Goal: Task Accomplishment & Management: Use online tool/utility

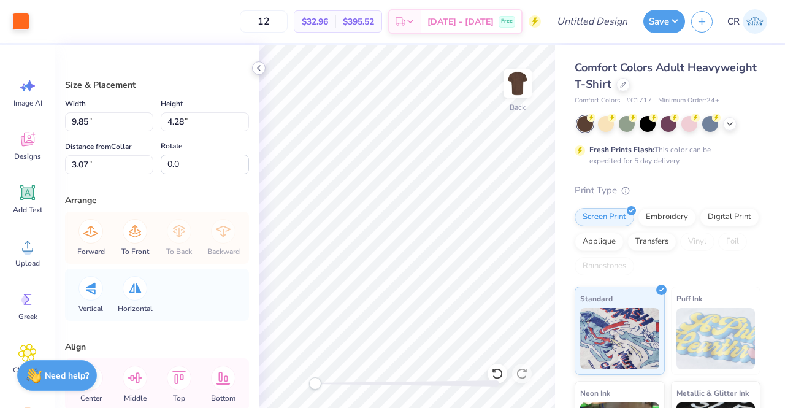
click at [256, 67] on icon at bounding box center [259, 68] width 10 height 10
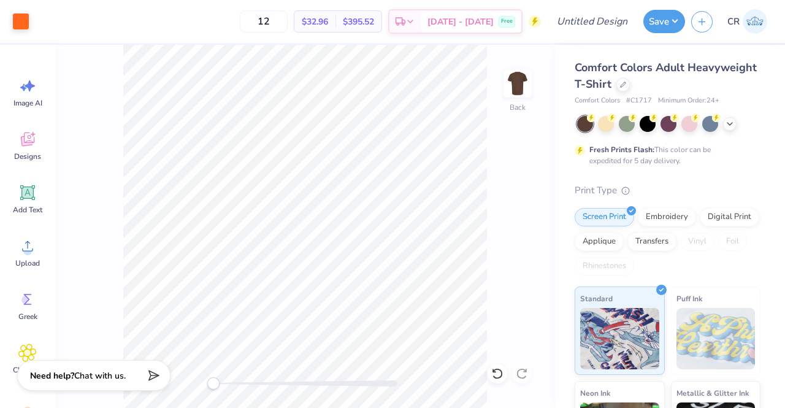
type input "10.00"
type input "4.49"
type input "3.00"
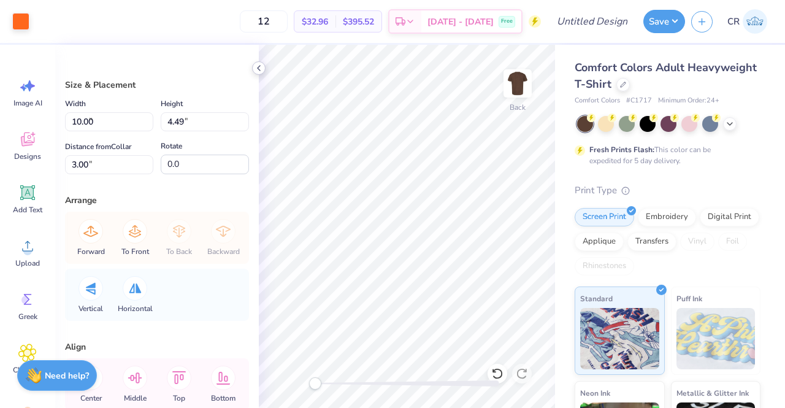
type input "9.85"
type input "4.28"
type input "3.07"
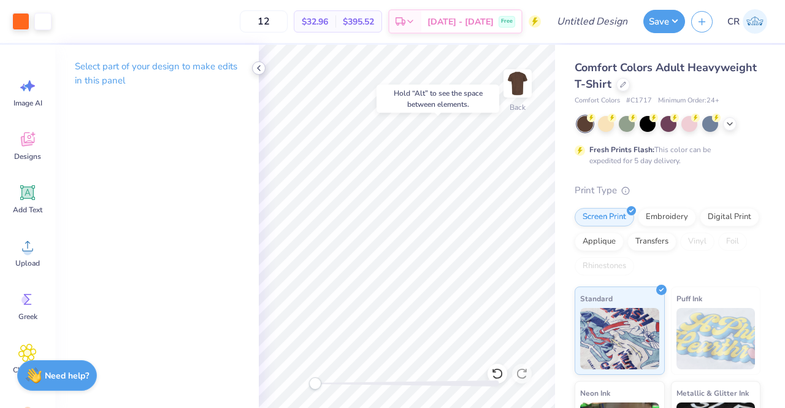
click at [261, 71] on icon at bounding box center [259, 68] width 10 height 10
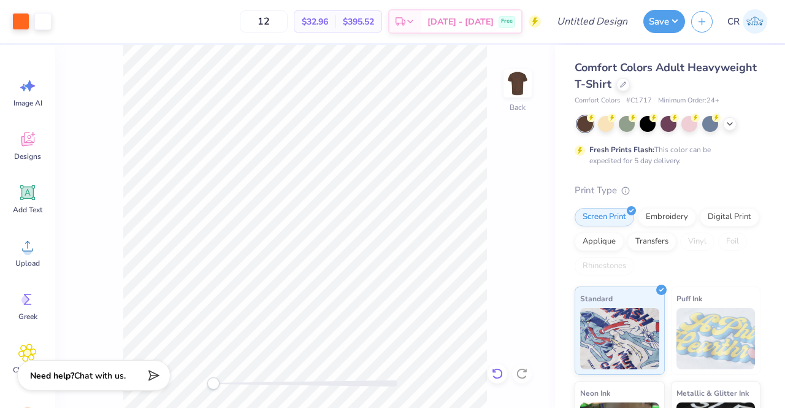
click at [494, 372] on icon at bounding box center [494, 370] width 2 height 2
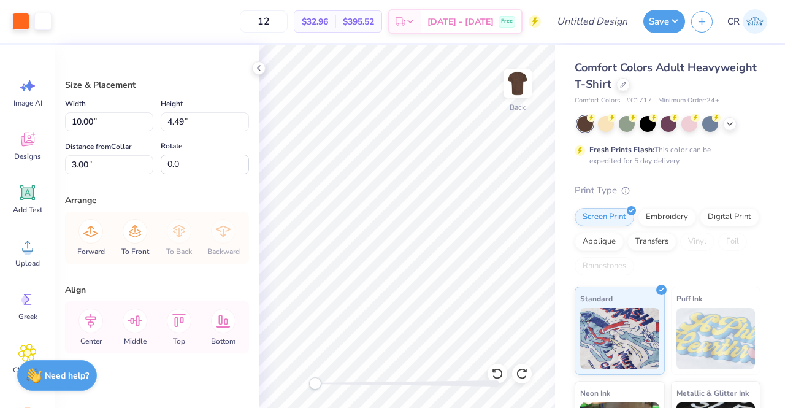
type input "4.58"
type input "2.20"
type input "6.55"
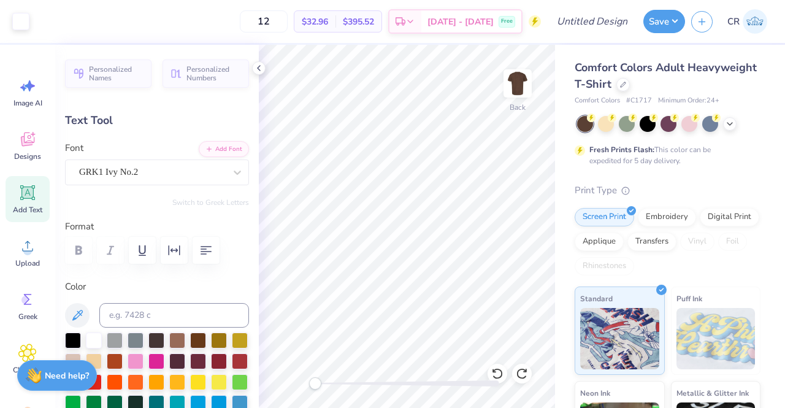
scroll to position [10, 1]
click at [262, 69] on icon at bounding box center [259, 68] width 10 height 10
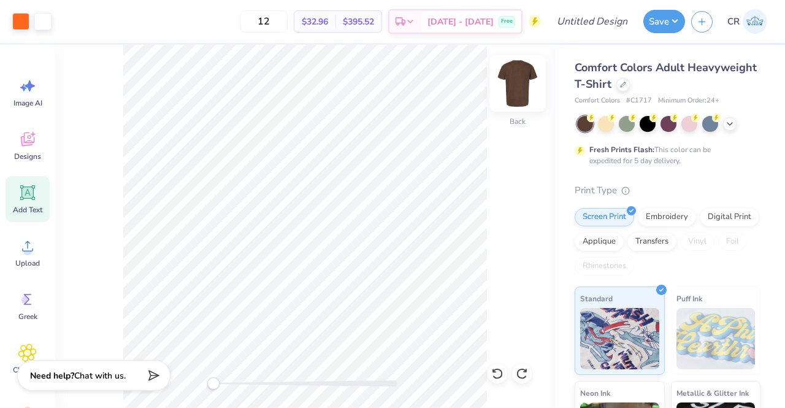
click at [511, 88] on img at bounding box center [517, 83] width 49 height 49
click at [510, 88] on img at bounding box center [518, 83] width 25 height 25
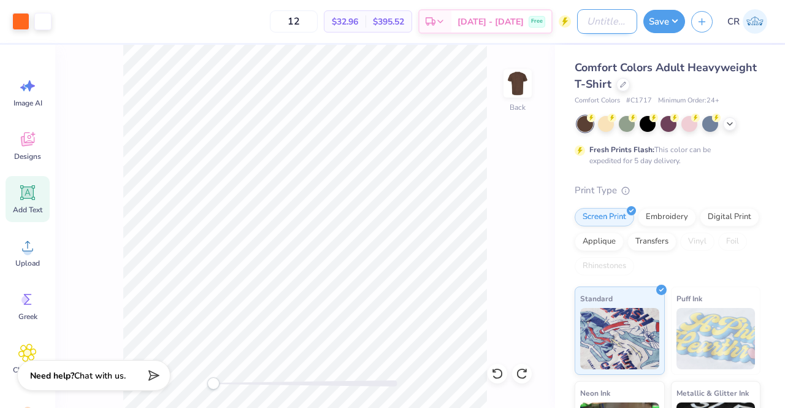
click at [600, 23] on input "Design Title" at bounding box center [607, 21] width 60 height 25
type input "dtd parents shirt"
click at [674, 26] on button "Save" at bounding box center [665, 19] width 42 height 23
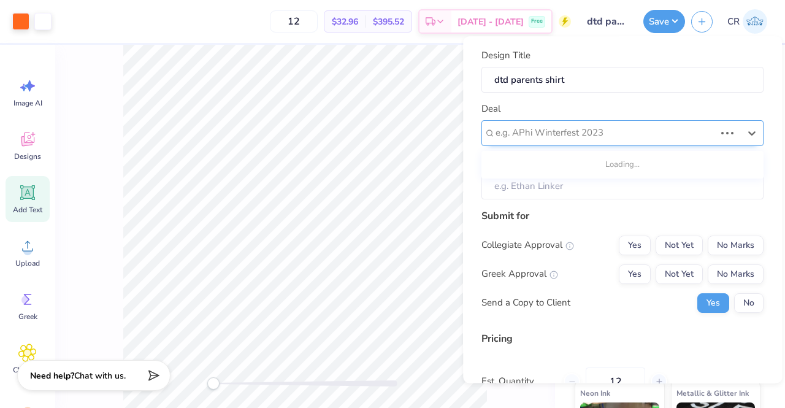
click at [653, 125] on div at bounding box center [606, 133] width 220 height 17
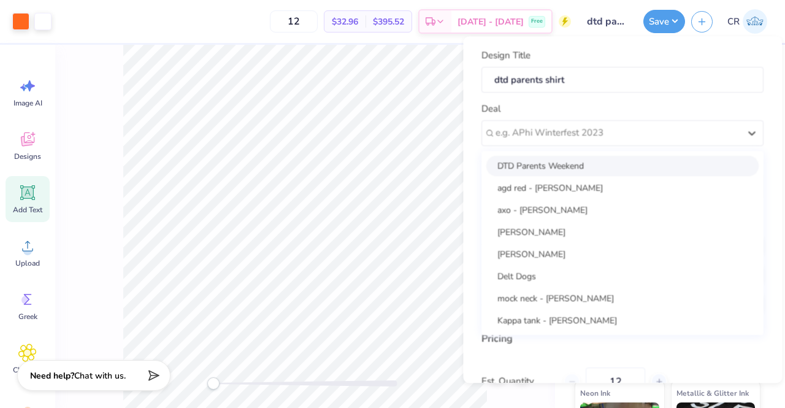
click at [644, 164] on div "DTD Parents Weekend" at bounding box center [623, 166] width 272 height 20
type input "[PERSON_NAME]"
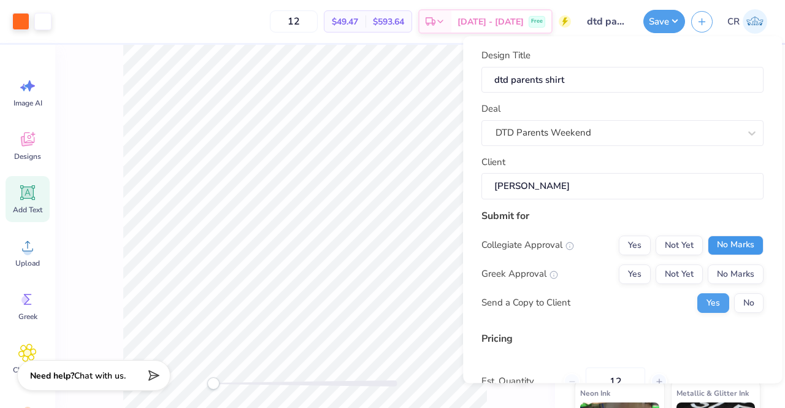
click at [718, 246] on button "No Marks" at bounding box center [736, 246] width 56 height 20
click at [632, 274] on button "Yes" at bounding box center [635, 274] width 32 height 20
type input "$39.09"
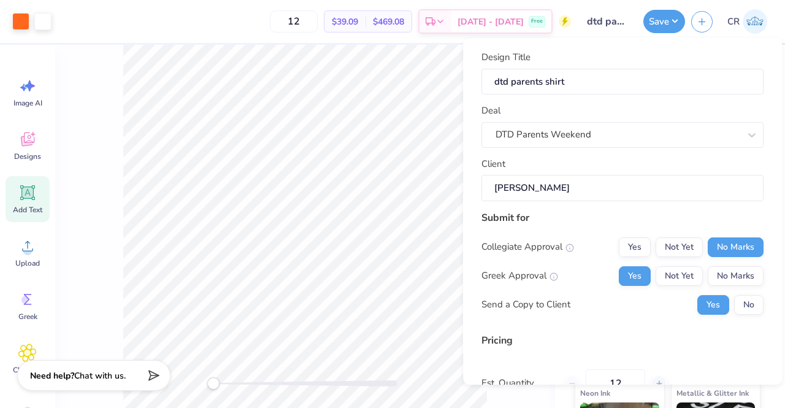
scroll to position [67, 0]
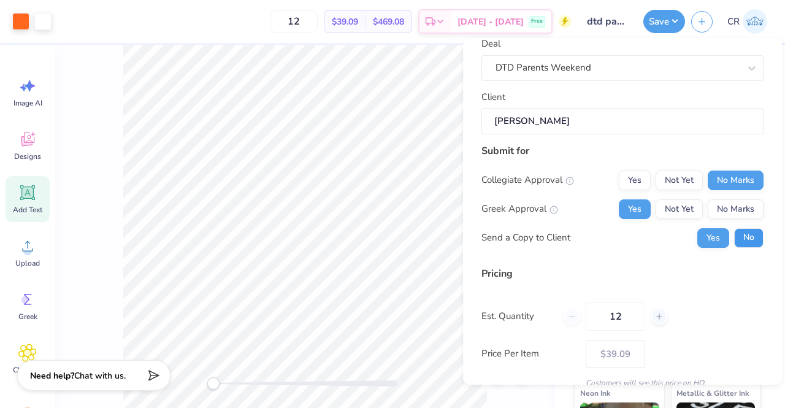
click at [734, 241] on button "No" at bounding box center [748, 238] width 29 height 20
drag, startPoint x: 633, startPoint y: 325, endPoint x: 604, endPoint y: 326, distance: 28.8
click at [604, 326] on input "12" at bounding box center [616, 316] width 60 height 28
type input "100"
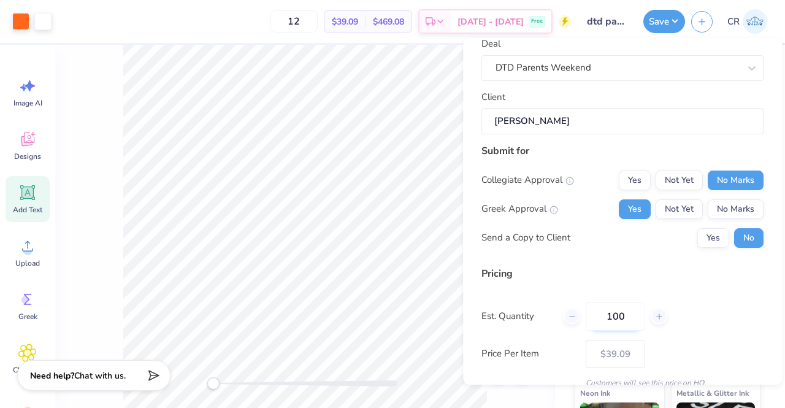
type input "98"
type input "$19.51"
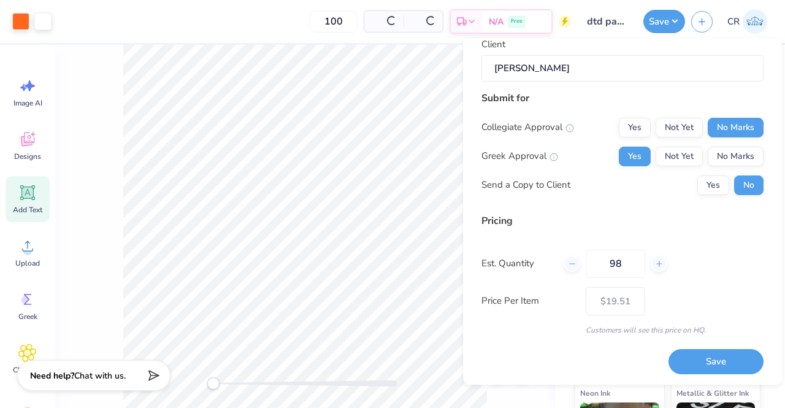
type input "98"
type input "$20.03"
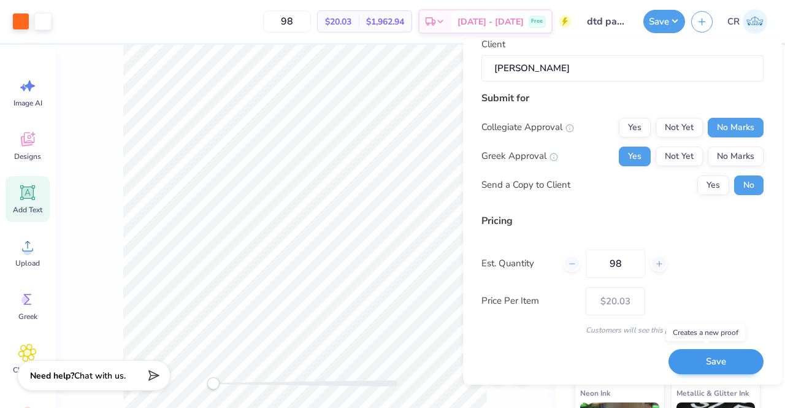
type input "98"
click at [669, 355] on button "Save" at bounding box center [716, 361] width 95 height 25
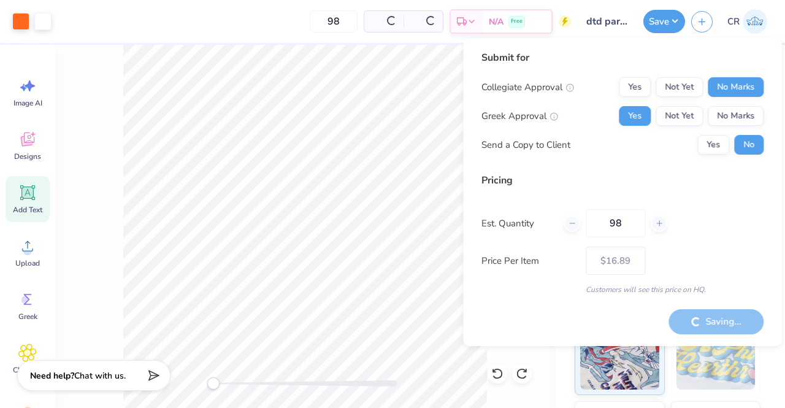
type input "– –"
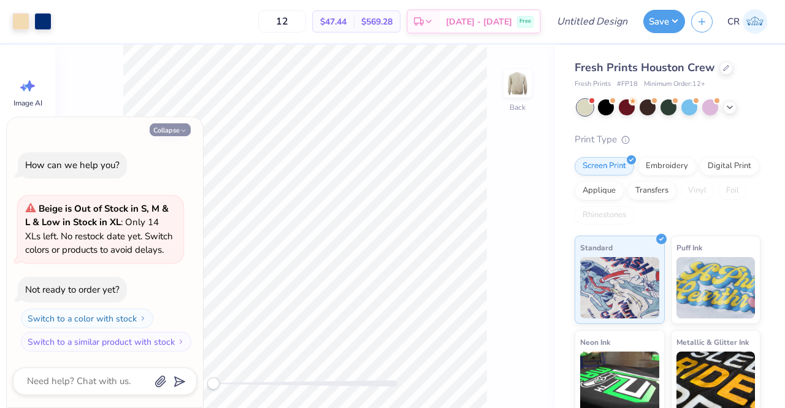
click at [173, 132] on button "Collapse" at bounding box center [170, 129] width 41 height 13
type textarea "x"
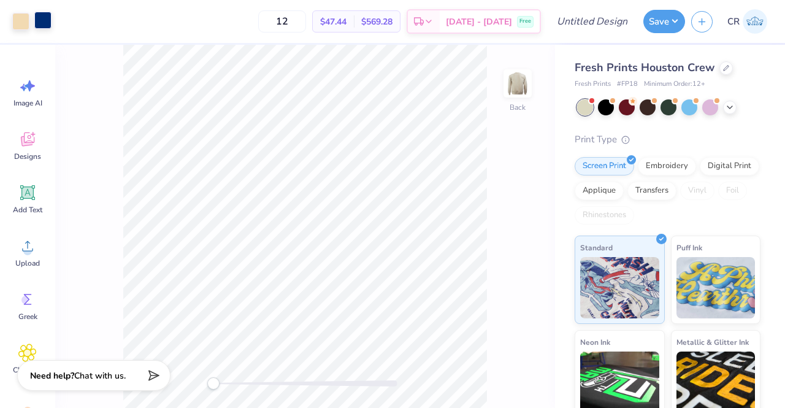
click at [50, 20] on div at bounding box center [42, 20] width 17 height 17
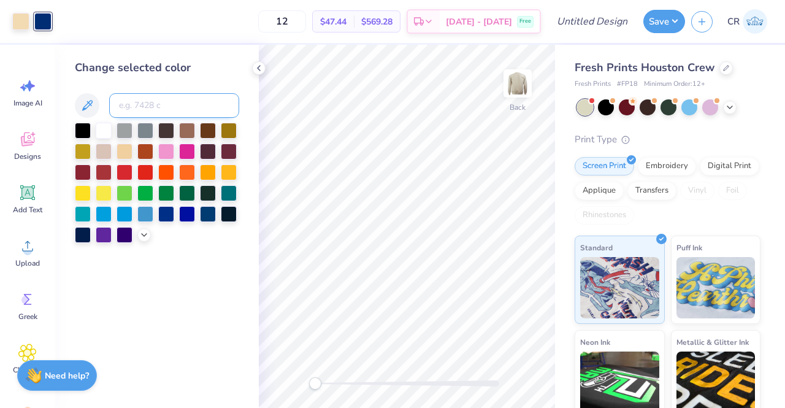
click at [136, 112] on input at bounding box center [174, 105] width 130 height 25
type input "151"
click at [255, 68] on icon at bounding box center [259, 68] width 10 height 10
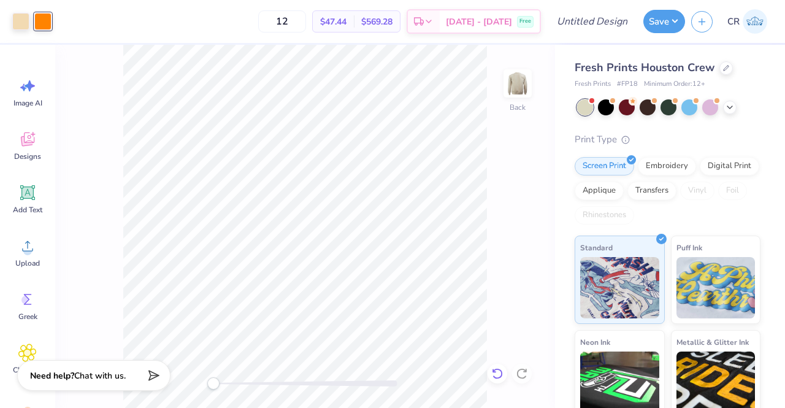
click at [498, 367] on icon at bounding box center [497, 373] width 12 height 12
click at [498, 367] on div "Back" at bounding box center [305, 226] width 500 height 363
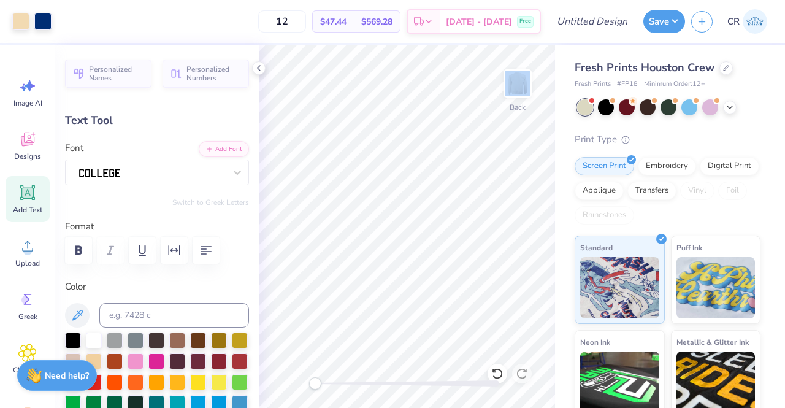
type input "5.97"
type input "1.25"
type input "10.04"
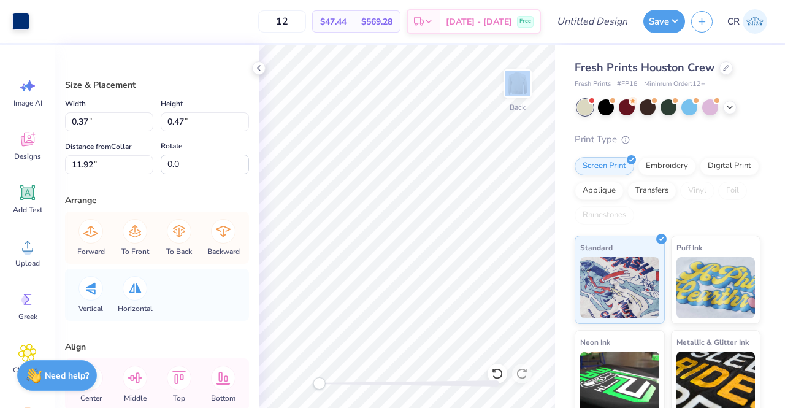
click at [359, 377] on div "Back" at bounding box center [407, 226] width 296 height 363
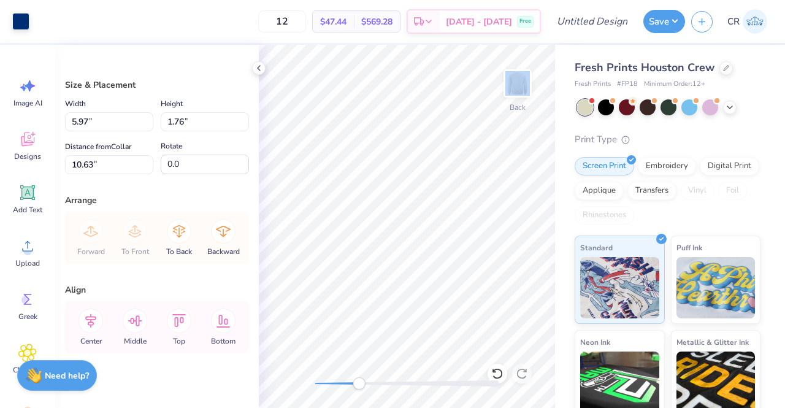
type input "10.68"
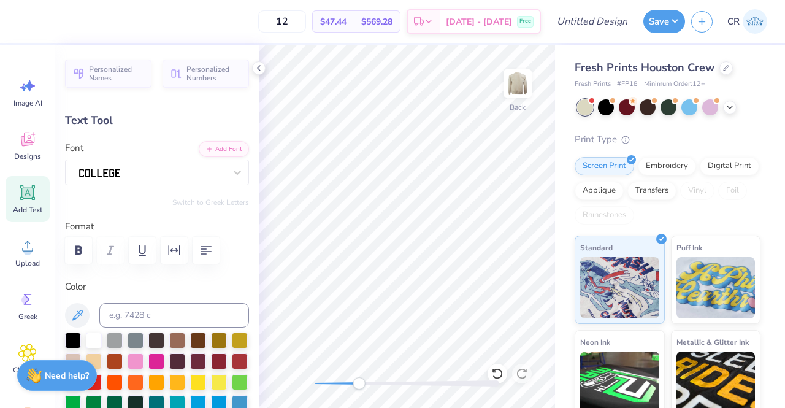
scroll to position [10, 2]
type textarea "W"
type textarea "WEEKEND"
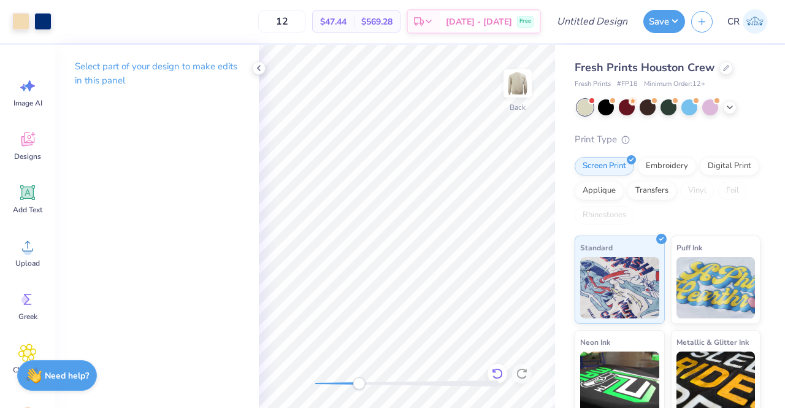
click at [493, 375] on icon at bounding box center [497, 373] width 12 height 12
click at [258, 69] on polyline at bounding box center [259, 68] width 2 height 5
click at [258, 64] on icon at bounding box center [259, 68] width 10 height 10
